Goal: Task Accomplishment & Management: Use online tool/utility

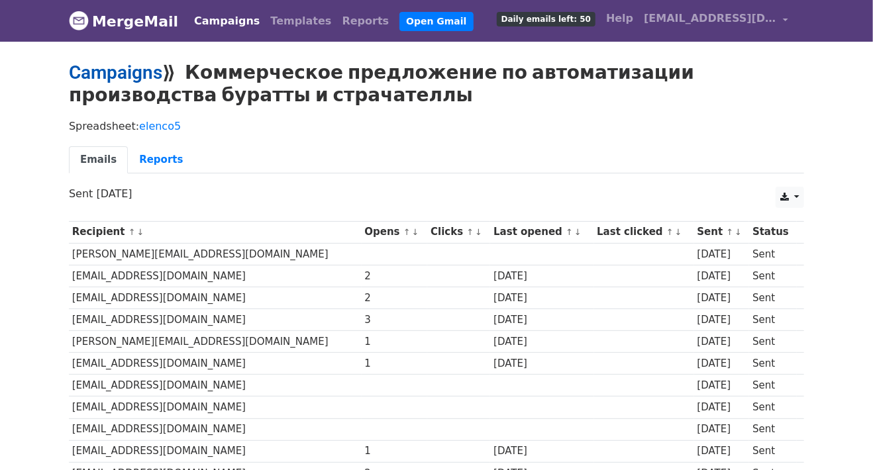
click at [138, 79] on link "Campaigns" at bounding box center [115, 73] width 93 height 22
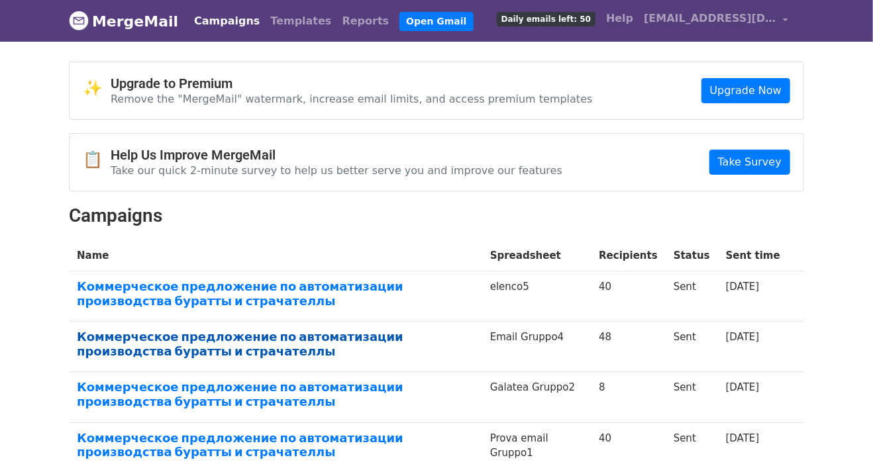
click at [257, 330] on link "Коммерческое предложение по автоматизации производства буратты и страчателлы" at bounding box center [275, 344] width 397 height 28
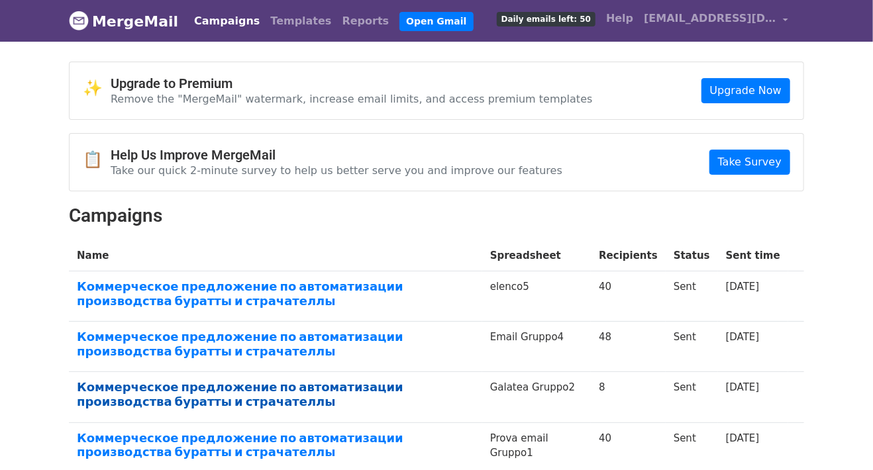
click at [183, 387] on link "Коммерческое предложение по автоматизации производства буратты и страчателлы" at bounding box center [275, 394] width 397 height 28
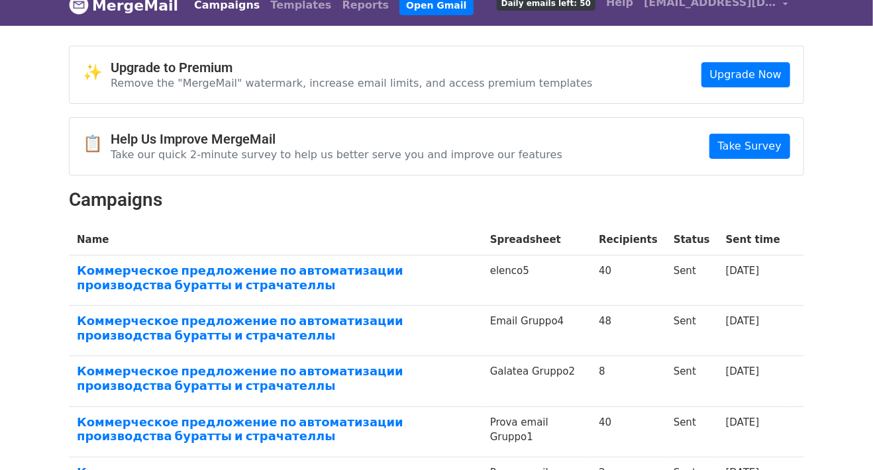
scroll to position [66, 0]
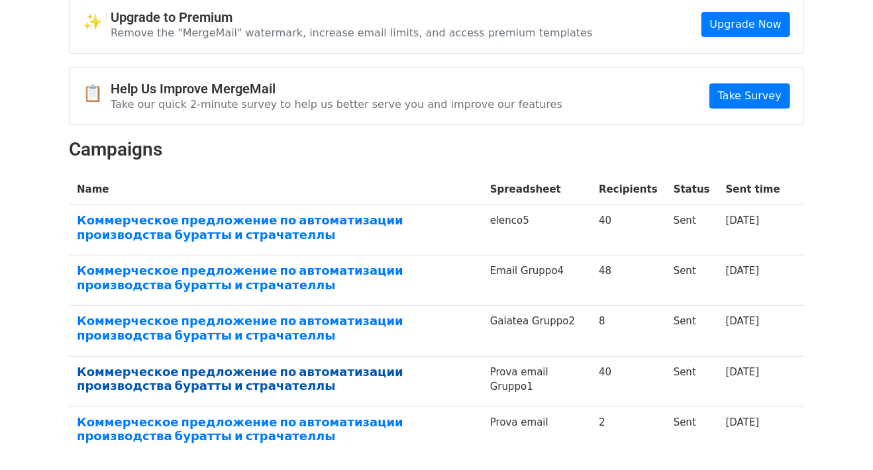
click at [257, 369] on link "Коммерческое предложение по автоматизации производства буратты и страчателлы" at bounding box center [275, 379] width 397 height 28
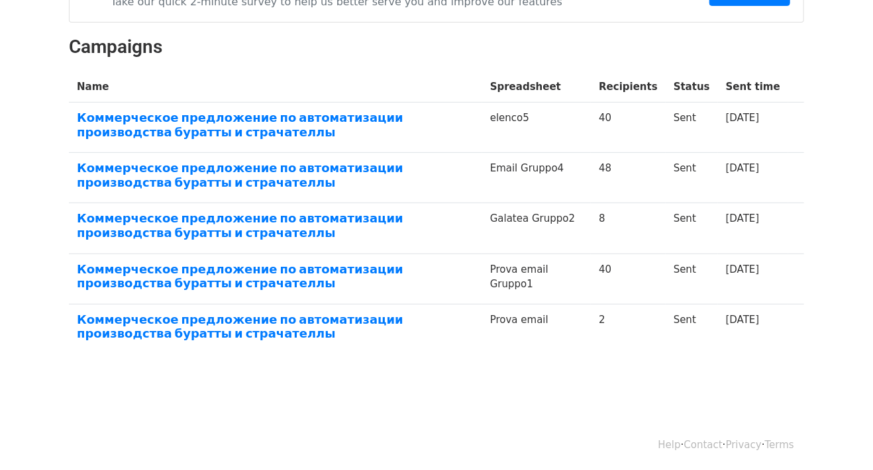
scroll to position [36, 0]
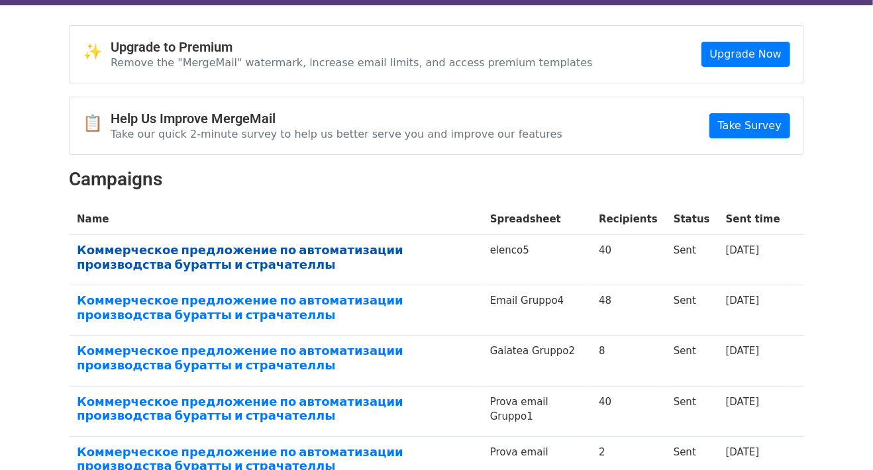
click at [342, 255] on link "Коммерческое предложение по автоматизации производства буратты и страчателлы" at bounding box center [275, 257] width 397 height 28
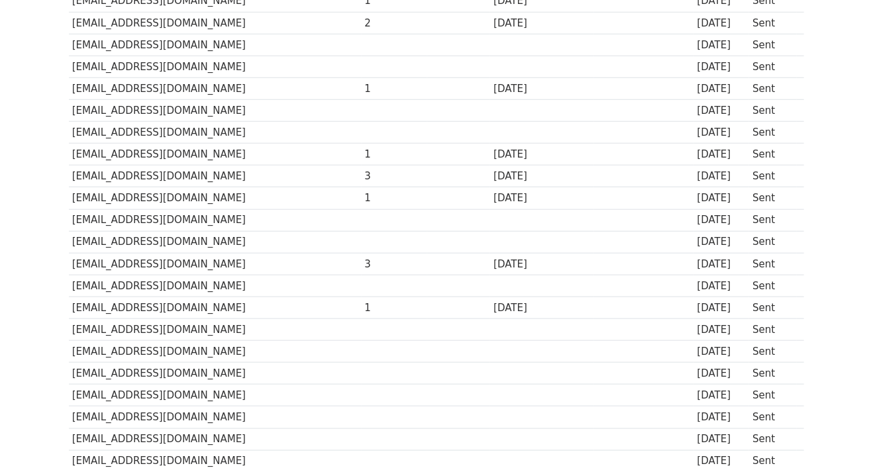
scroll to position [463, 0]
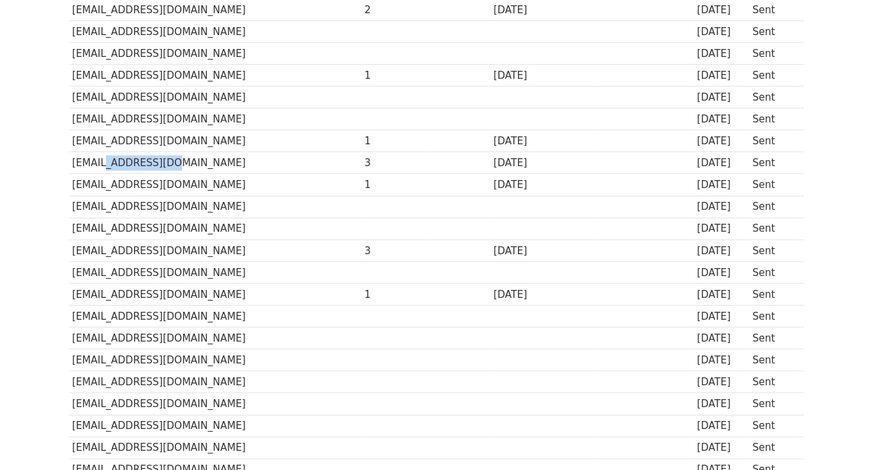
drag, startPoint x: 159, startPoint y: 160, endPoint x: 98, endPoint y: 160, distance: 60.9
click at [98, 160] on td "info@tm-ankovo.ru" at bounding box center [215, 163] width 293 height 22
copy td "tm-ankovo.ru"
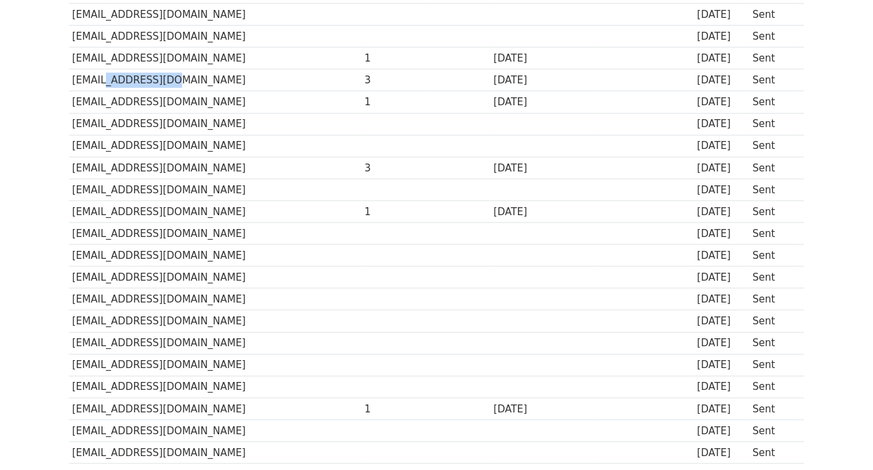
scroll to position [596, 0]
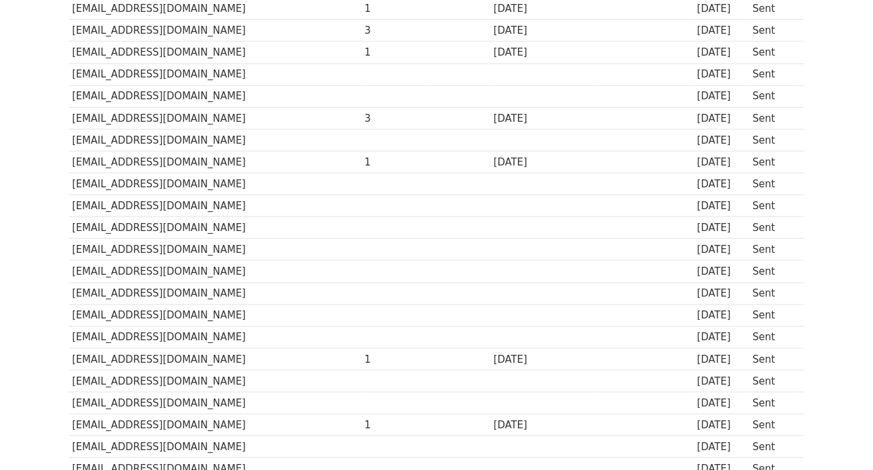
click at [107, 111] on td "sagaan_gol@mail.ru" at bounding box center [215, 118] width 293 height 22
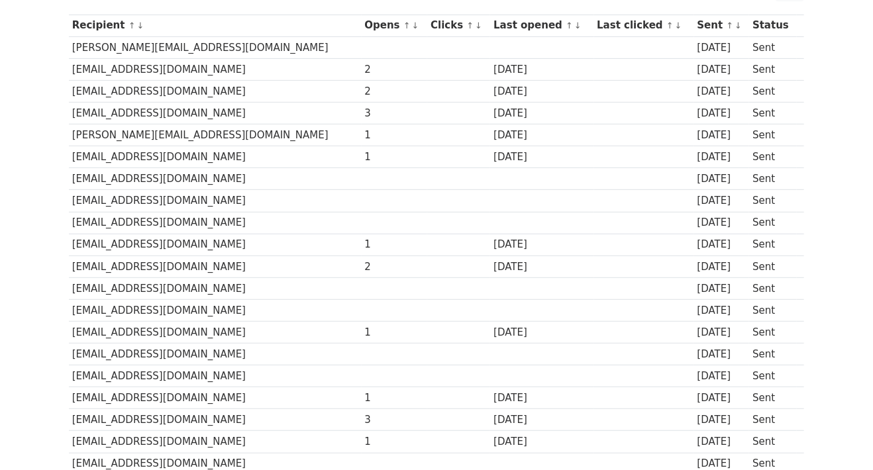
scroll to position [199, 0]
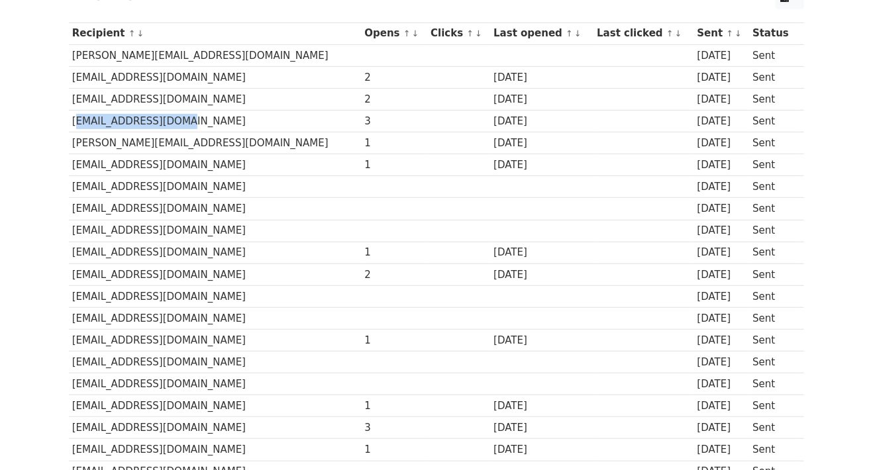
drag, startPoint x: 159, startPoint y: 120, endPoint x: 72, endPoint y: 117, distance: 86.8
click at [72, 117] on td "office@tulchinka.ru" at bounding box center [215, 122] width 293 height 22
click at [176, 122] on td "office@tulchinka.ru" at bounding box center [215, 122] width 293 height 22
drag, startPoint x: 166, startPoint y: 115, endPoint x: 106, endPoint y: 119, distance: 59.7
click at [106, 119] on td "office@tulchinka.ru" at bounding box center [215, 122] width 293 height 22
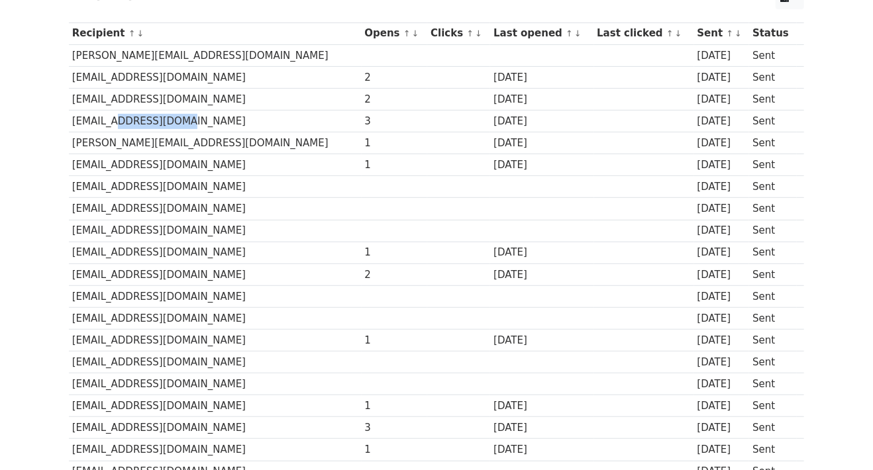
copy td "tulchinka.ru"
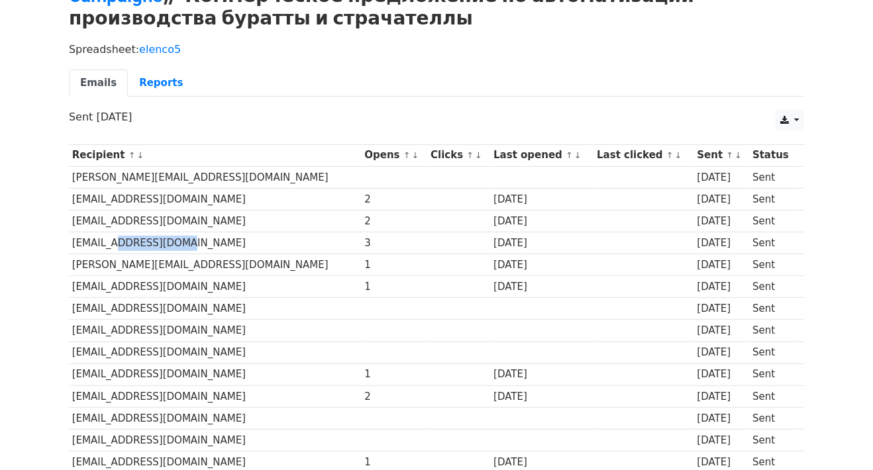
scroll to position [0, 0]
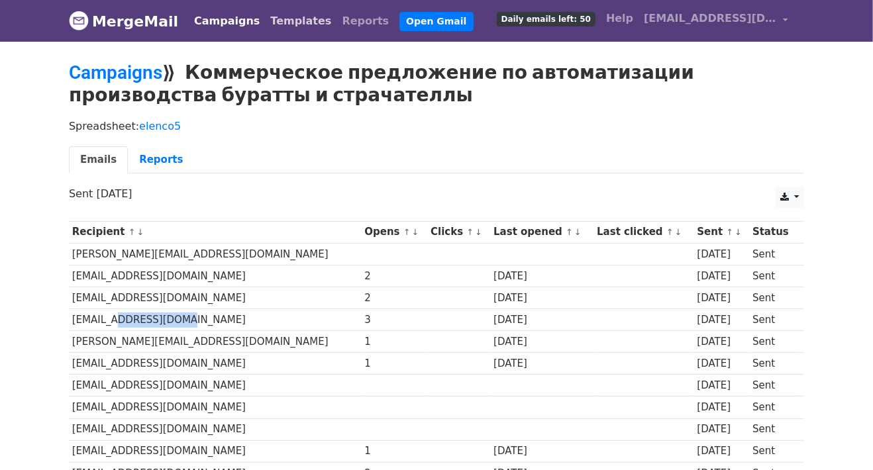
click at [297, 23] on link "Templates" at bounding box center [301, 21] width 72 height 26
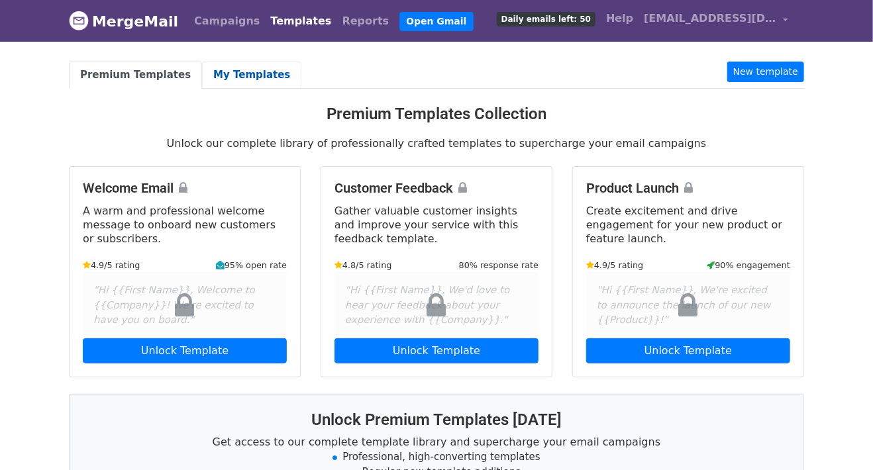
click at [229, 77] on link "My Templates" at bounding box center [251, 75] width 99 height 27
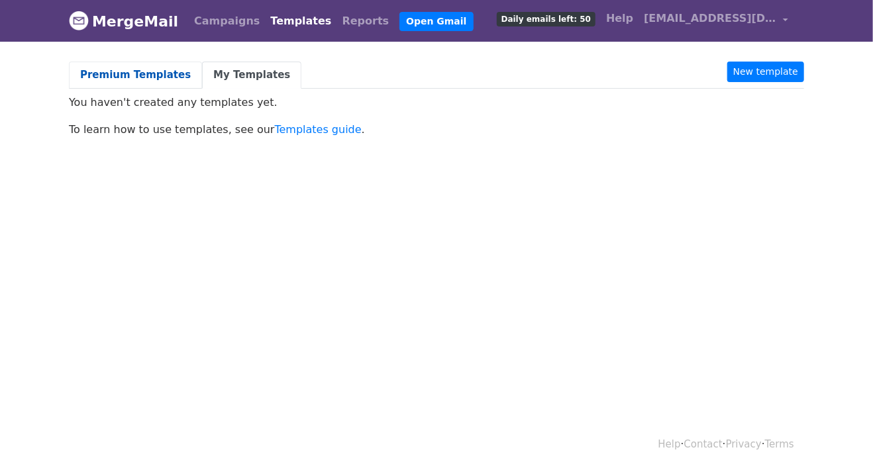
click at [122, 73] on link "Premium Templates" at bounding box center [135, 75] width 133 height 27
